Goal: Task Accomplishment & Management: Manage account settings

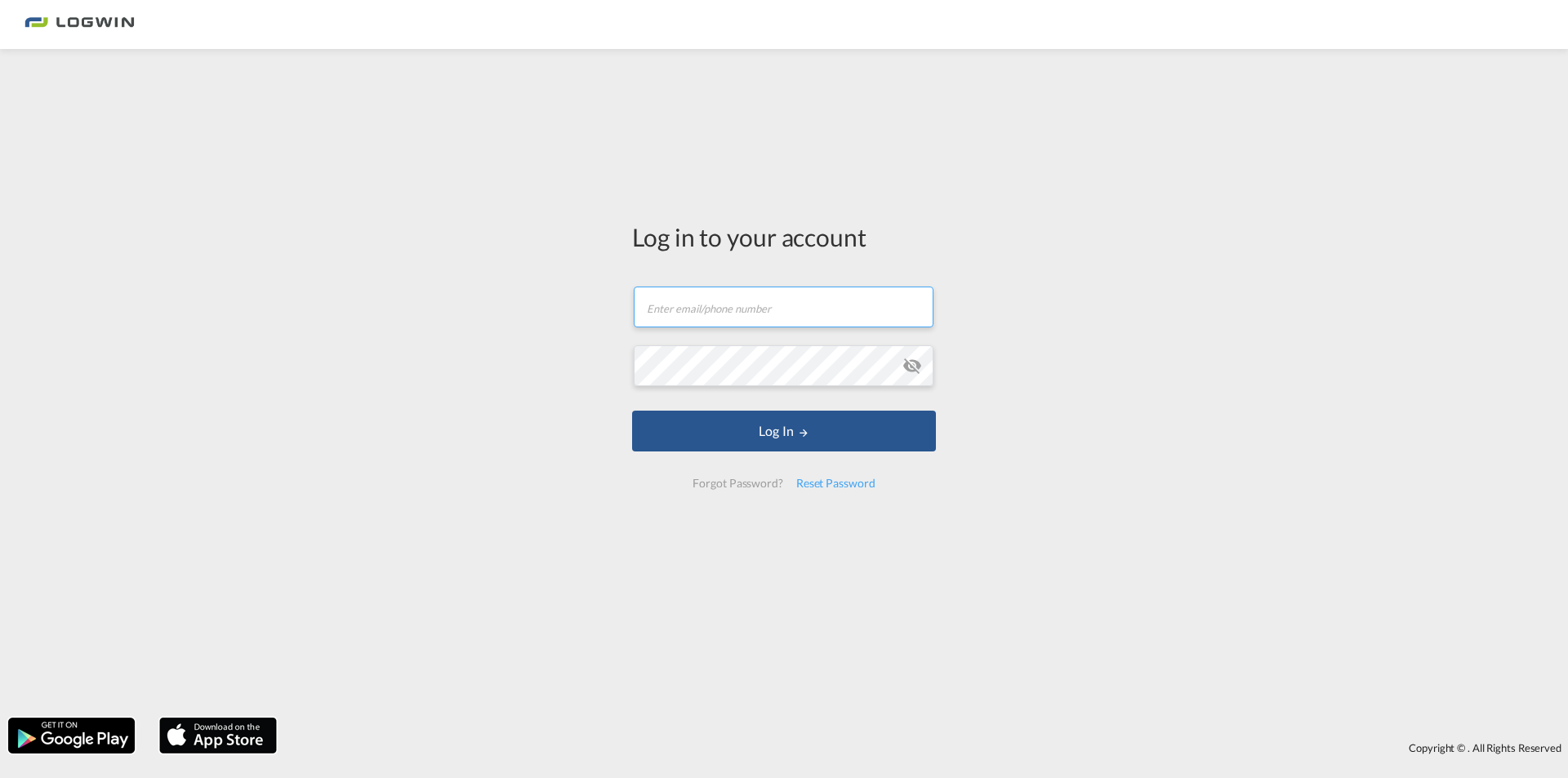
click at [770, 315] on input "text" at bounding box center [783, 307] width 300 height 41
type input "[PERSON_NAME][EMAIL_ADDRESS][PERSON_NAME][DOMAIN_NAME]"
click at [632, 411] on button "Log In" at bounding box center [783, 432] width 303 height 41
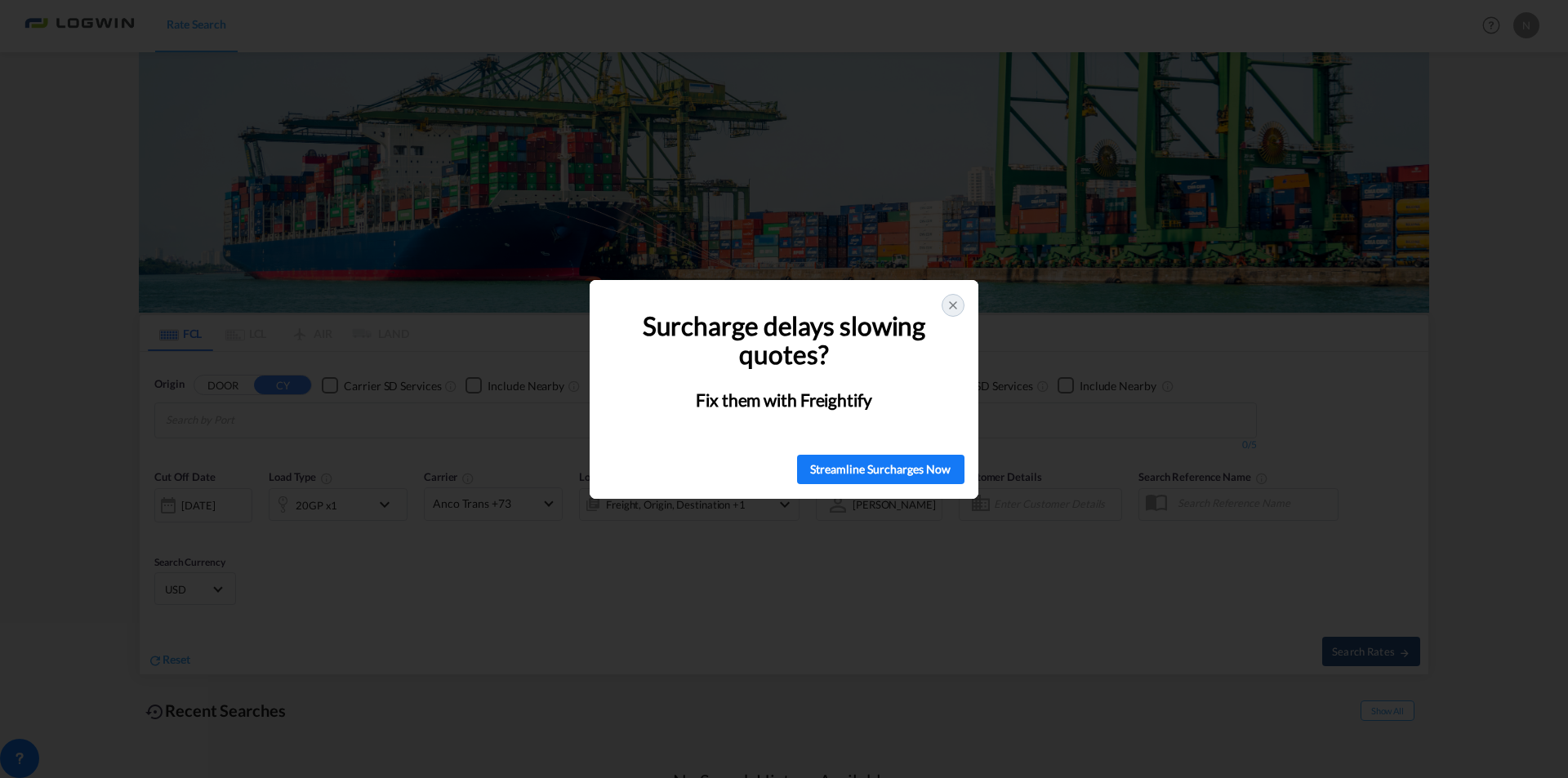
click at [957, 302] on icon at bounding box center [952, 305] width 13 height 13
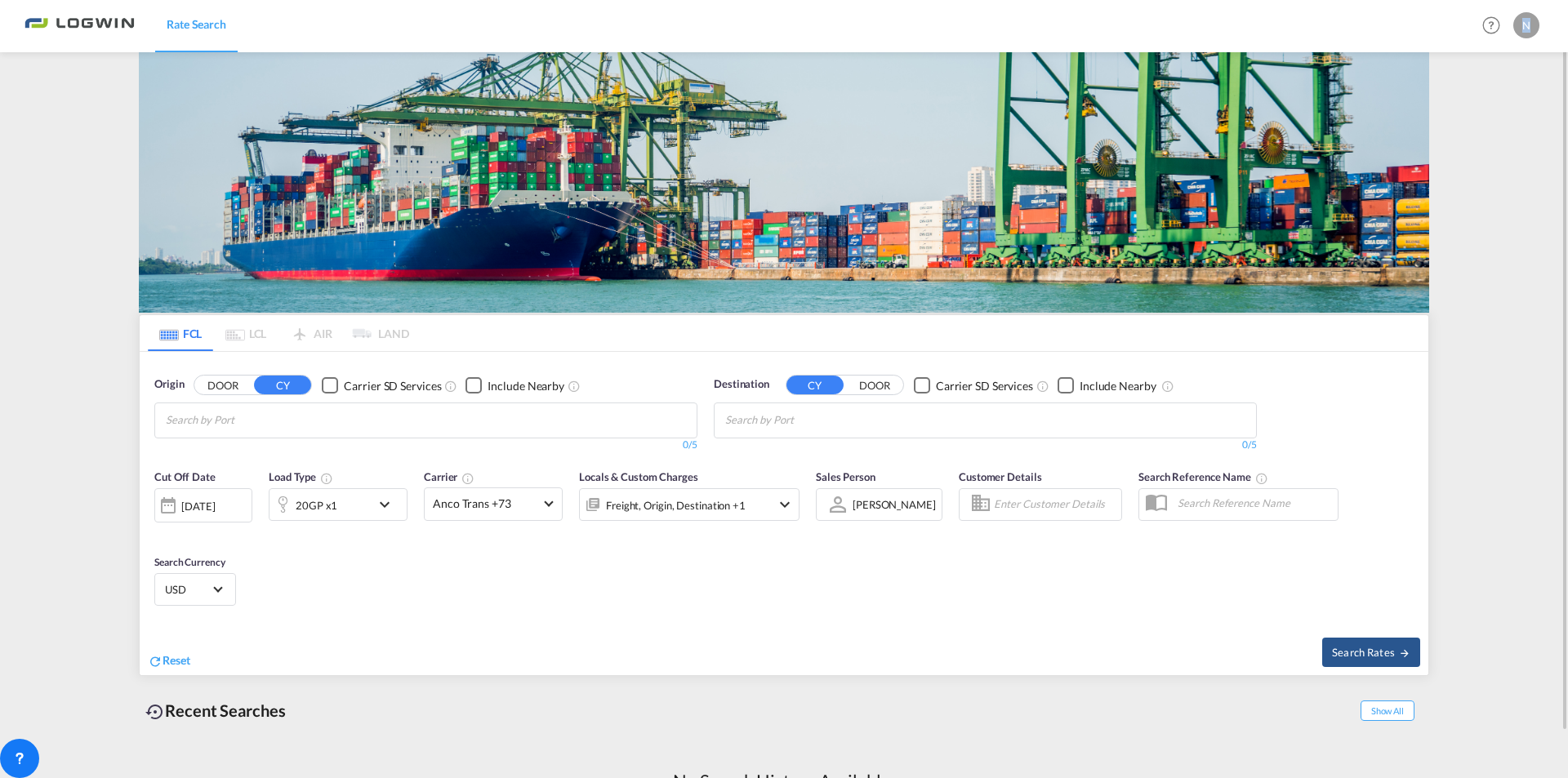
click at [1526, 28] on div "N" at bounding box center [1527, 25] width 26 height 26
click at [1504, 78] on button "My Profile" at bounding box center [1508, 72] width 107 height 33
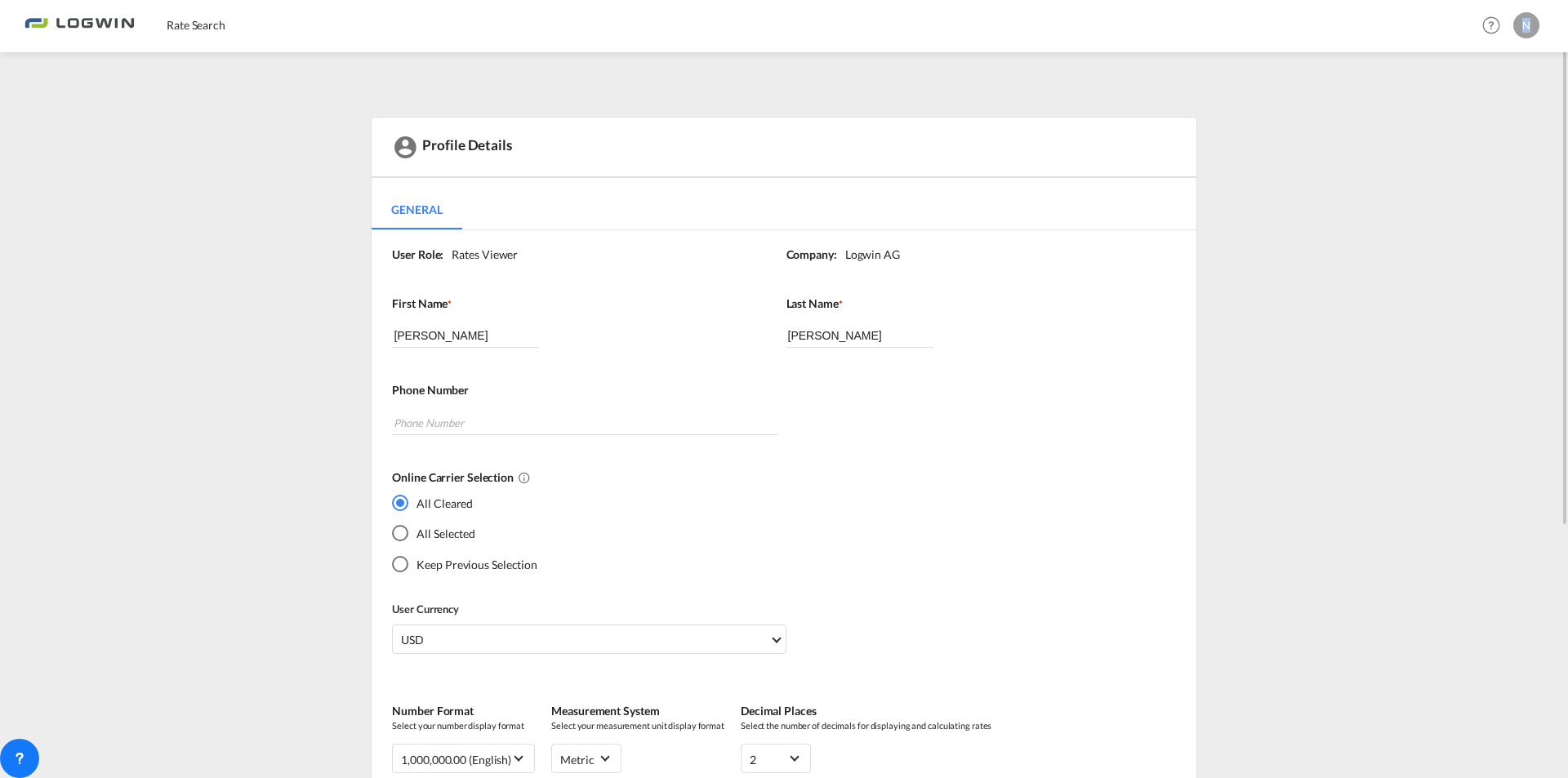
click at [856, 205] on md-tabs-canvas "General General" at bounding box center [783, 210] width 824 height 40
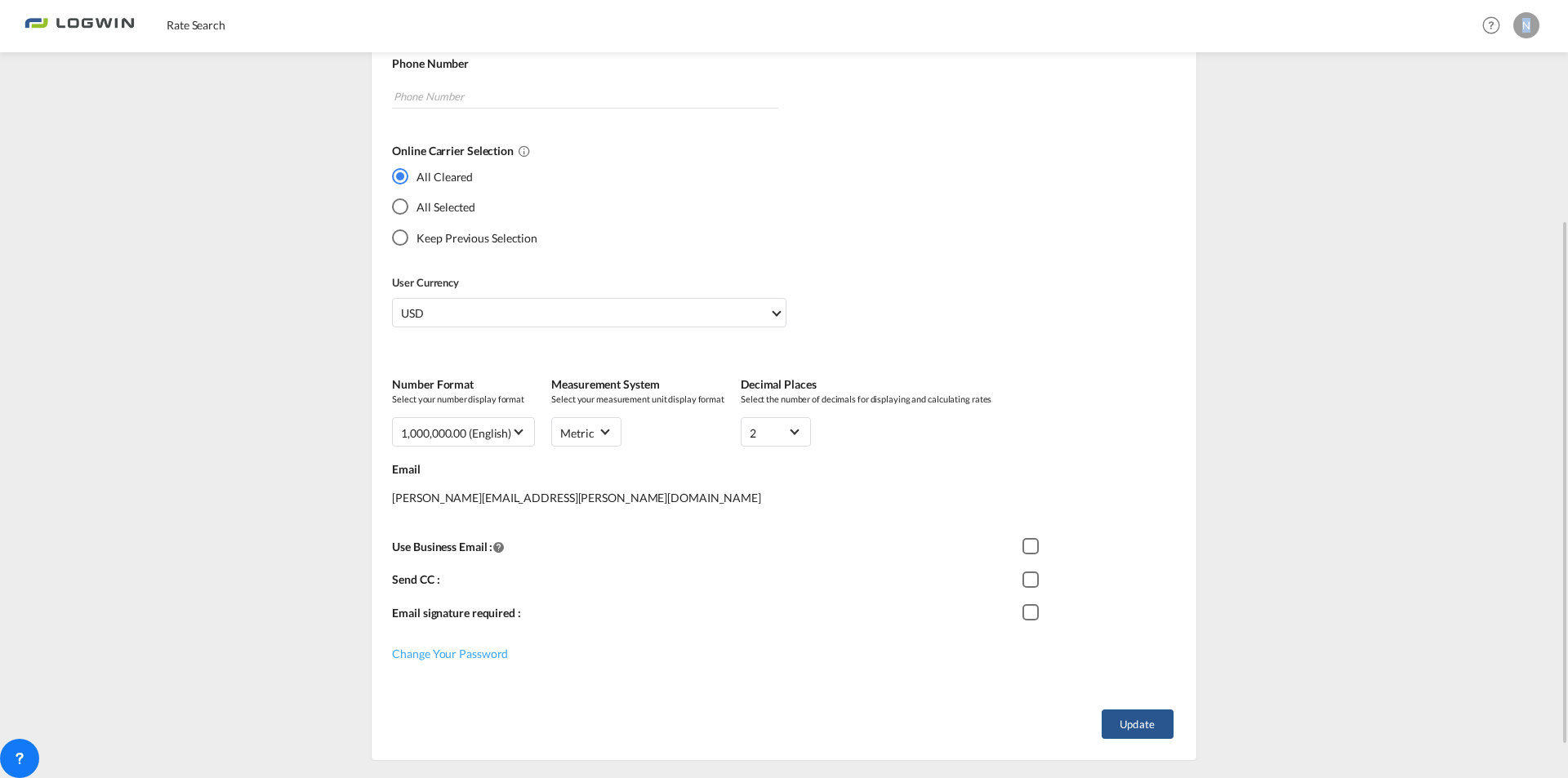
scroll to position [374, 0]
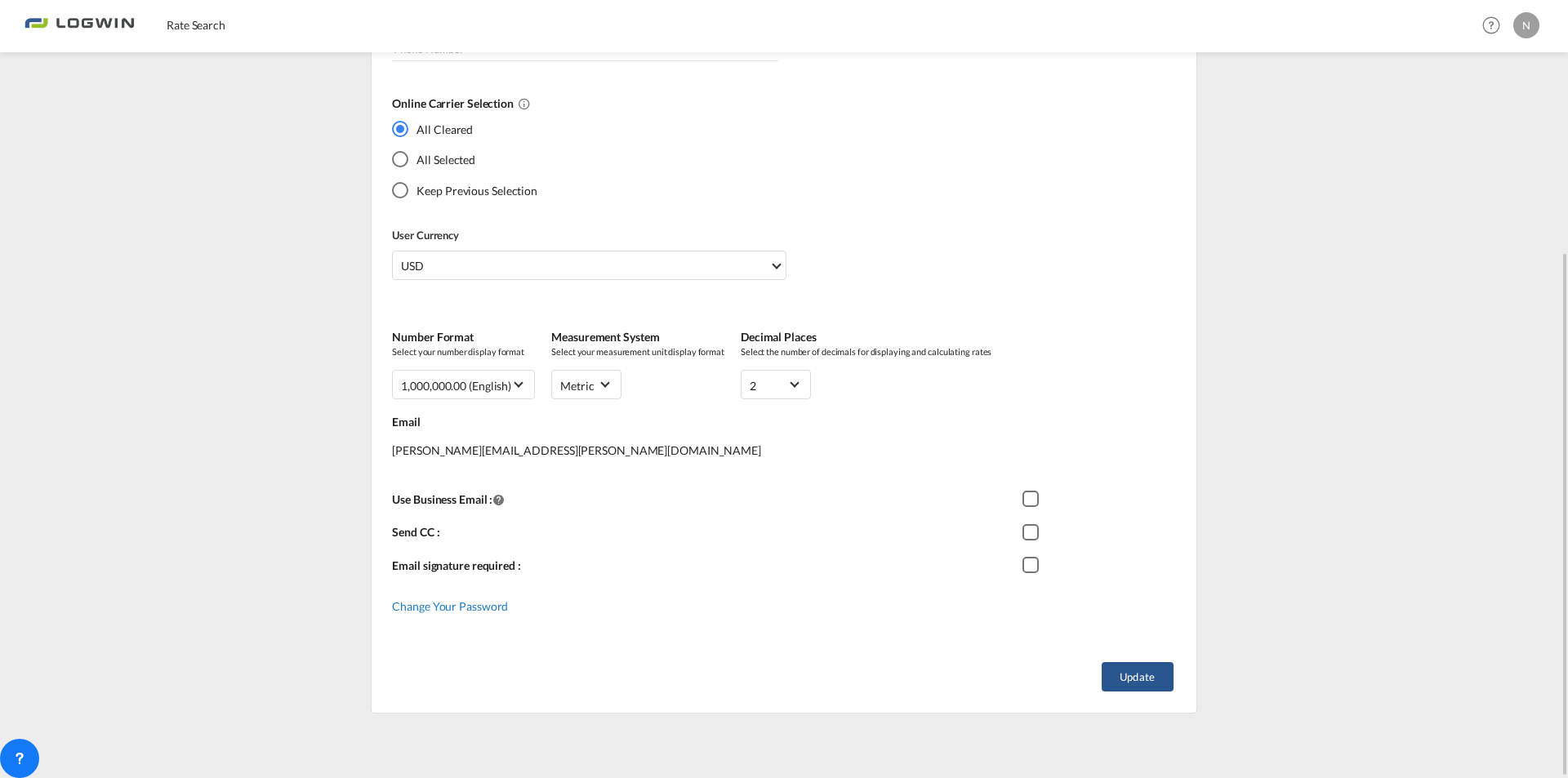
click at [453, 609] on span "Change Your Password" at bounding box center [450, 606] width 116 height 14
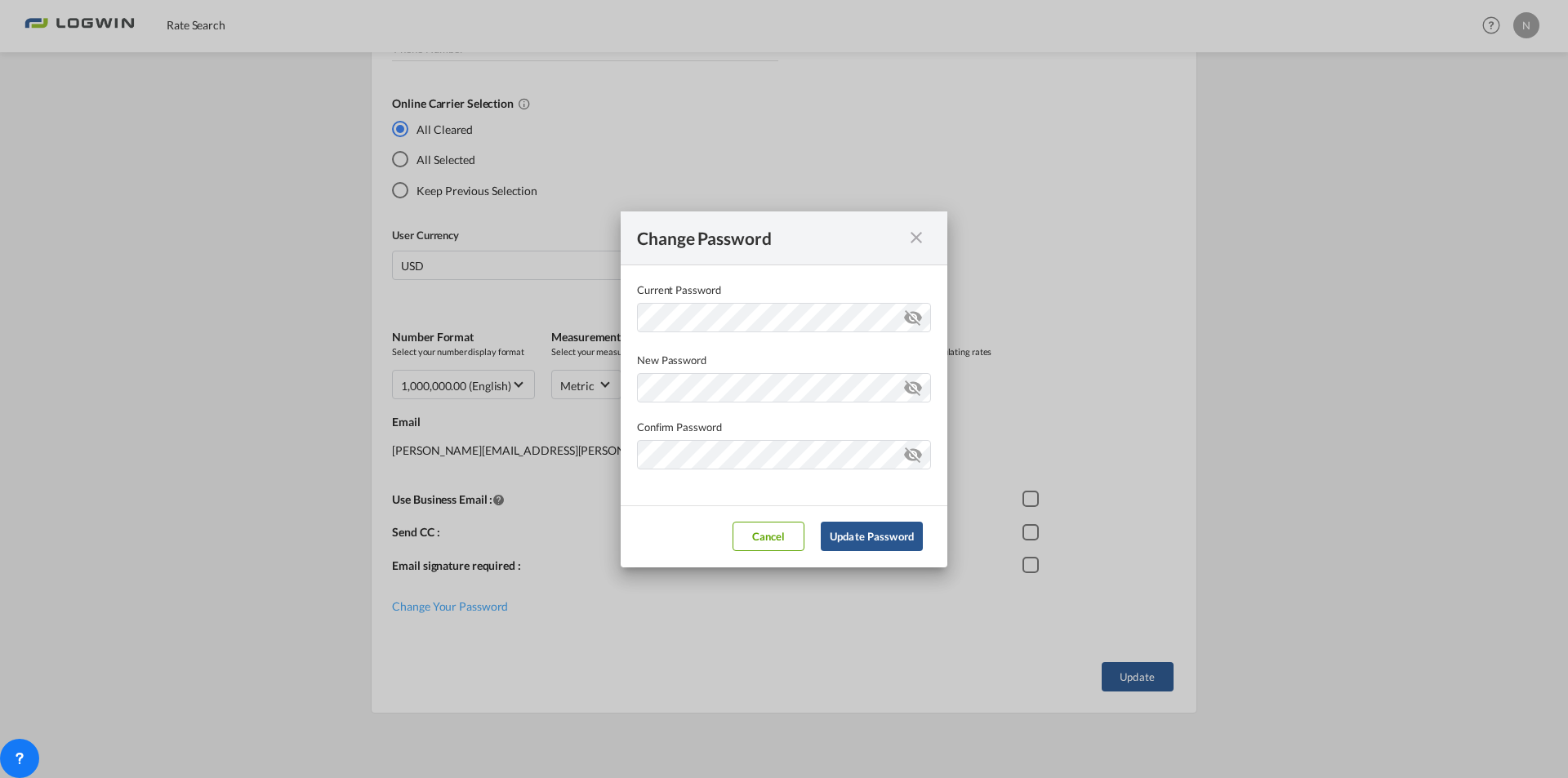
click at [787, 438] on div "Confirm Password" at bounding box center [784, 445] width 294 height 87
click at [887, 400] on div "Password must contain the following: A special character A number Minimum 8 cha…" at bounding box center [784, 386] width 294 height 34
click at [918, 364] on div "New Password Password must contain the following: A special character A number …" at bounding box center [784, 377] width 294 height 51
click at [916, 346] on md-input-container "Current Password ..." at bounding box center [784, 328] width 294 height 49
click at [912, 382] on md-icon "icon-eye-off" at bounding box center [913, 384] width 20 height 20
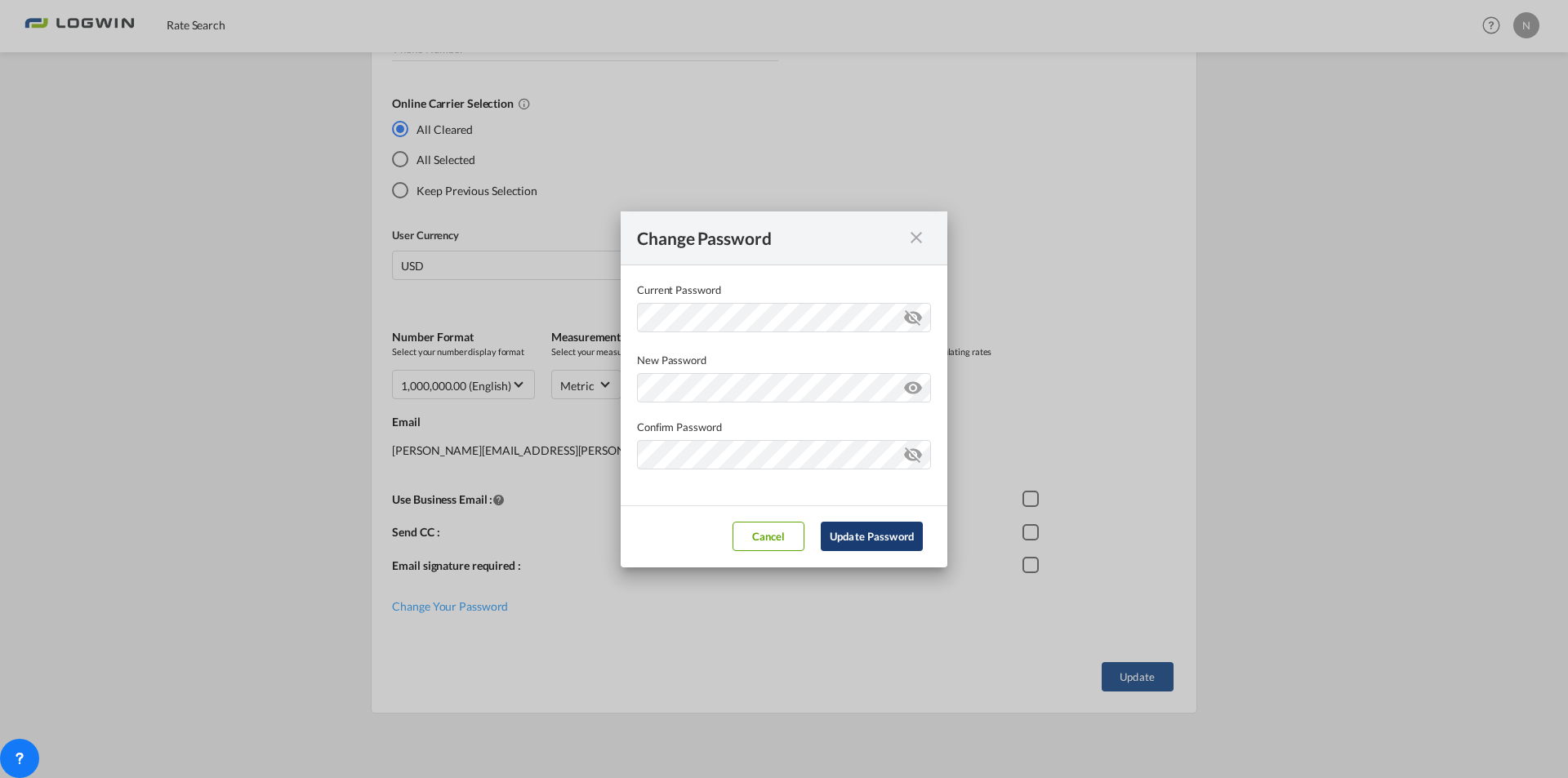
click at [871, 532] on button "Update Password" at bounding box center [872, 536] width 102 height 29
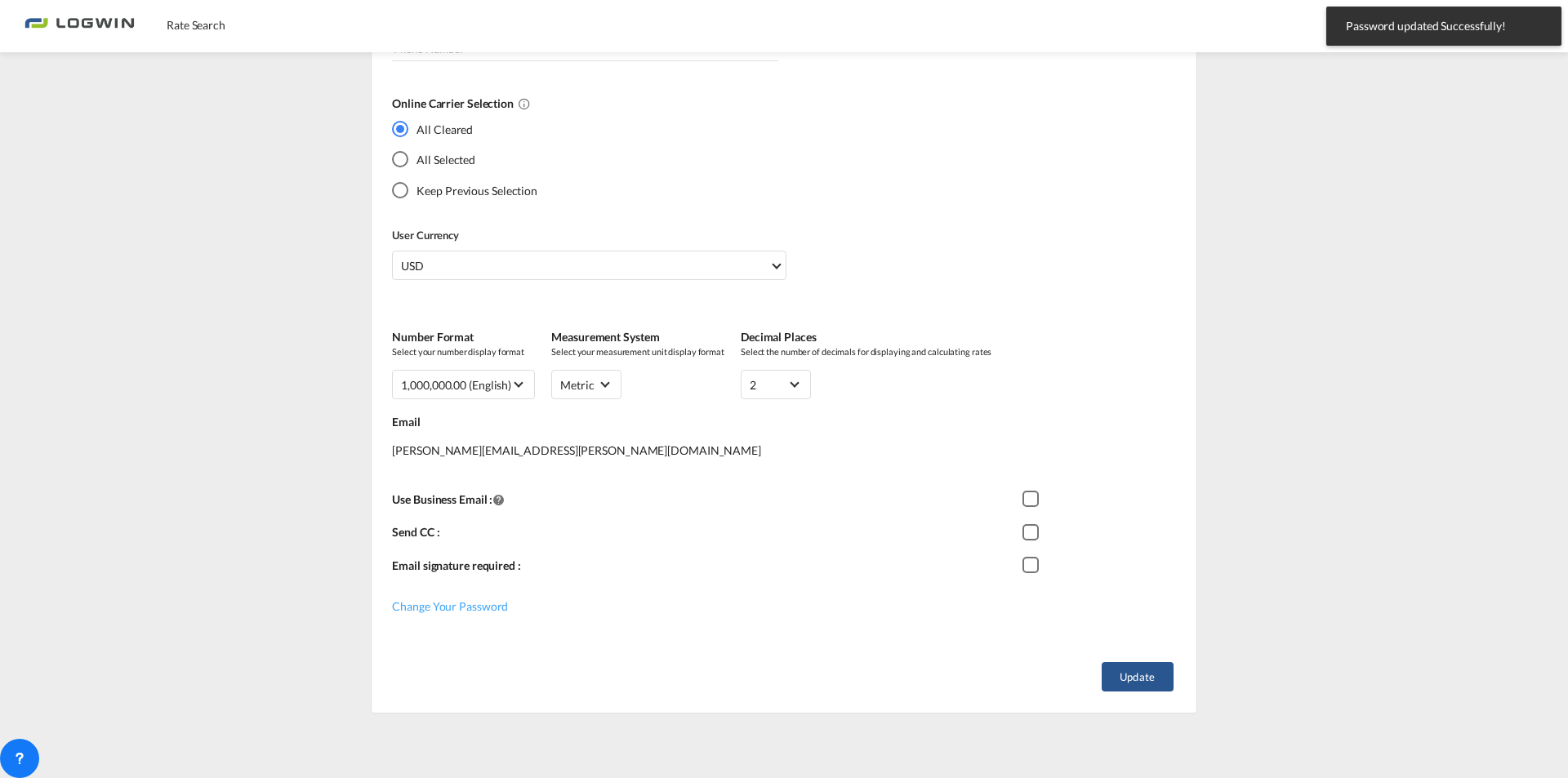
type input "[PERSON_NAME][EMAIL_ADDRESS][PERSON_NAME][DOMAIN_NAME]"
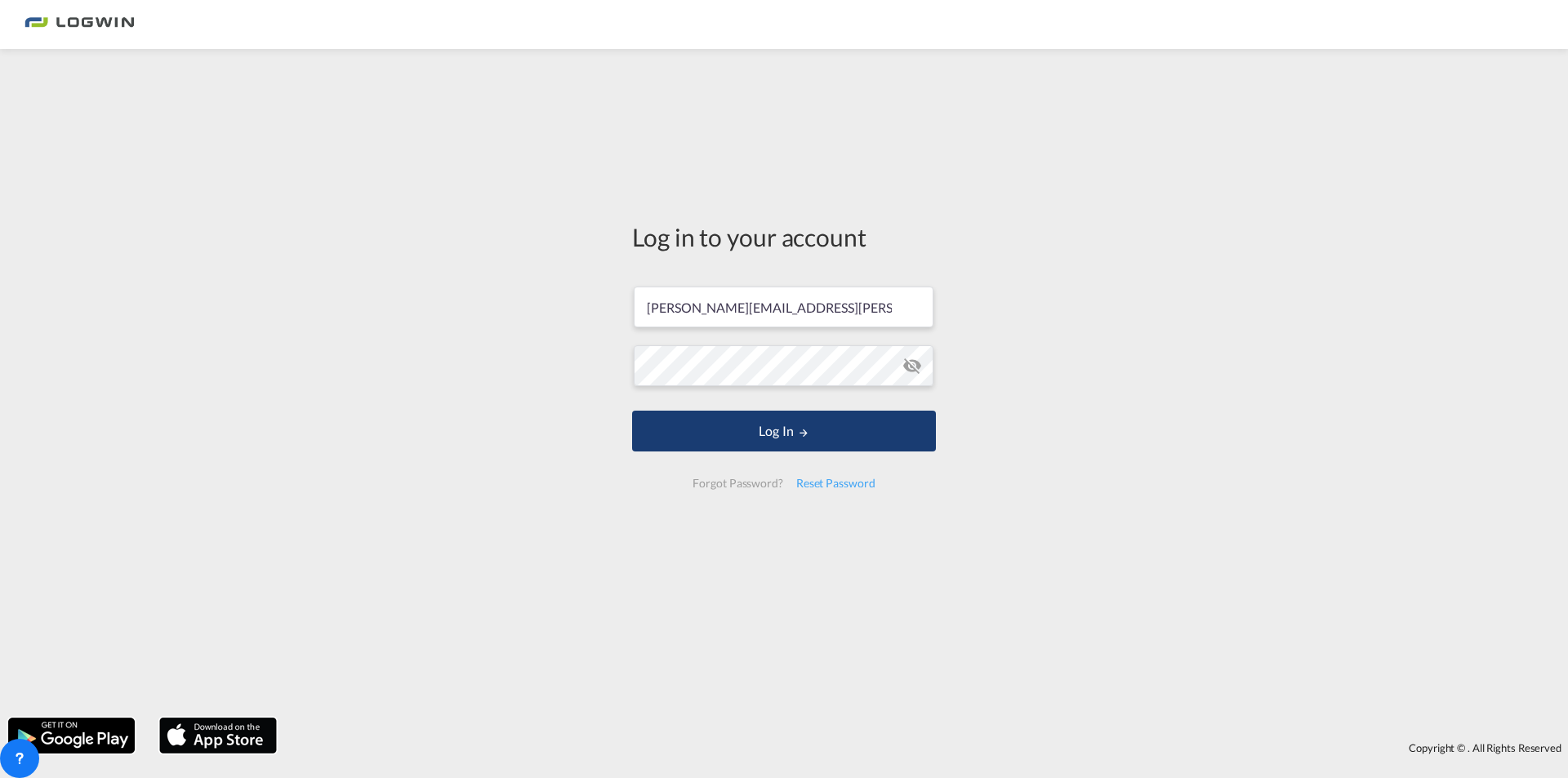
click at [851, 432] on button "Log In" at bounding box center [783, 432] width 303 height 41
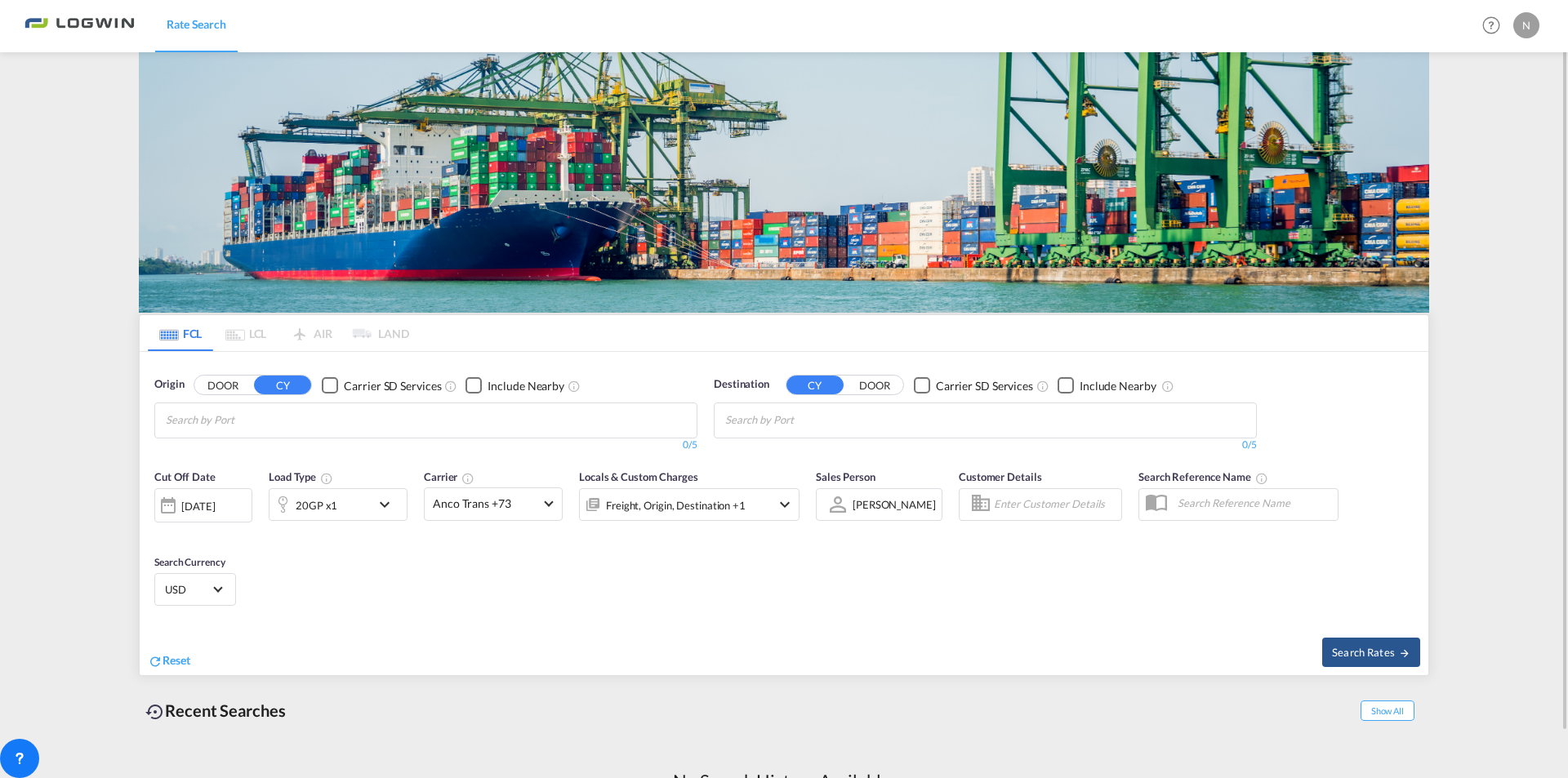
click at [193, 338] on md-tab-item "FCL" at bounding box center [181, 334] width 65 height 36
